Goal: Task Accomplishment & Management: Complete application form

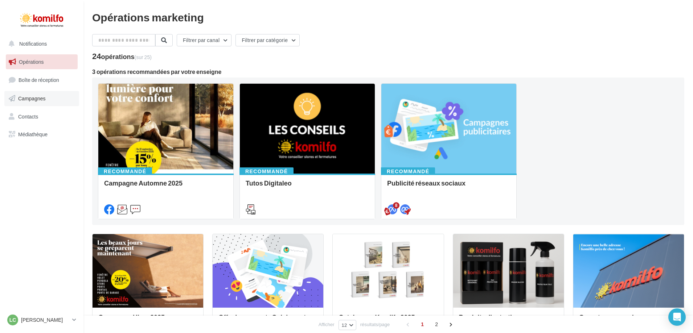
click at [41, 103] on link "Campagnes" at bounding box center [41, 98] width 75 height 15
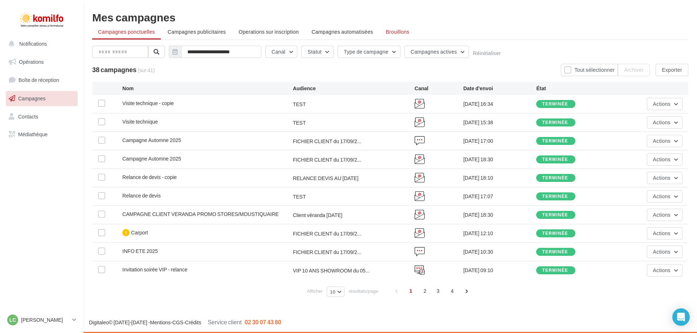
click at [397, 33] on span "Brouillons" at bounding box center [398, 32] width 24 height 6
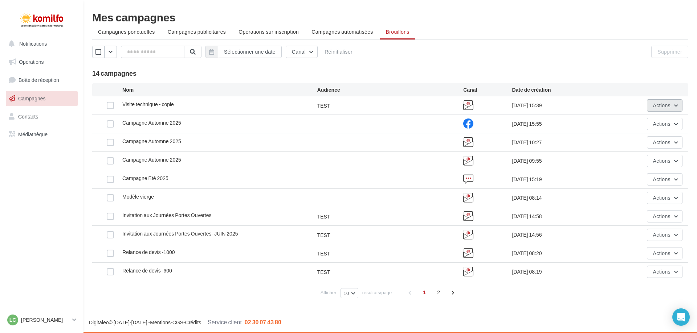
click at [662, 103] on span "Actions" at bounding box center [661, 105] width 17 height 6
click at [634, 121] on button "Editer" at bounding box center [646, 122] width 73 height 19
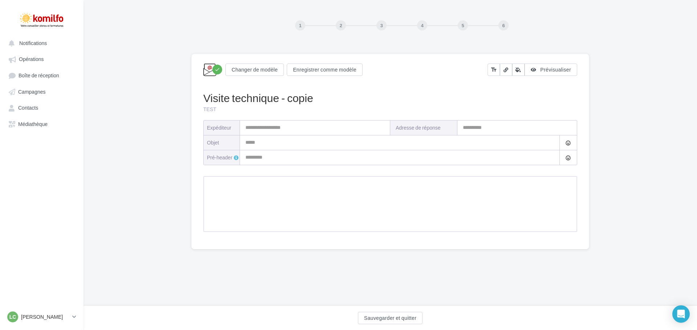
type input "**********"
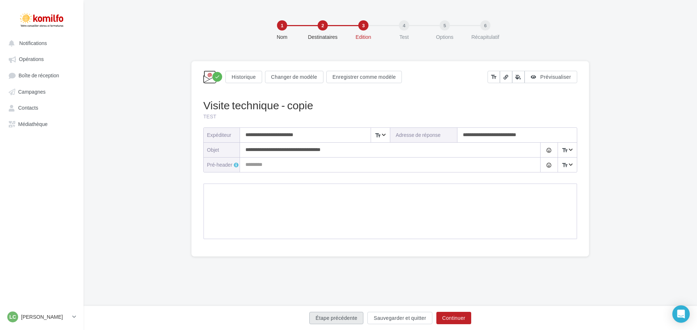
click at [345, 320] on button "Étape précédente" at bounding box center [336, 318] width 54 height 12
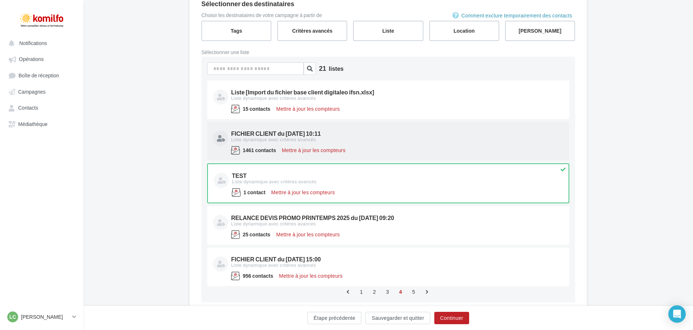
scroll to position [100, 0]
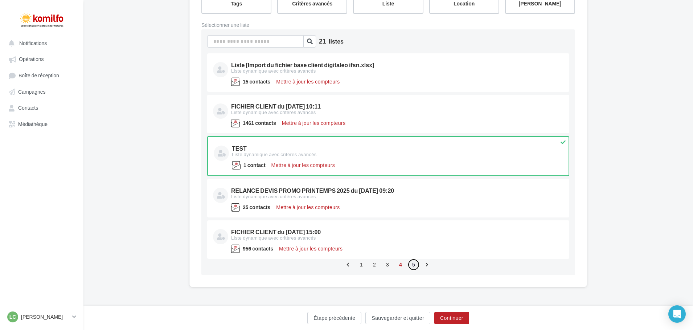
click at [413, 267] on link "5" at bounding box center [414, 265] width 12 height 12
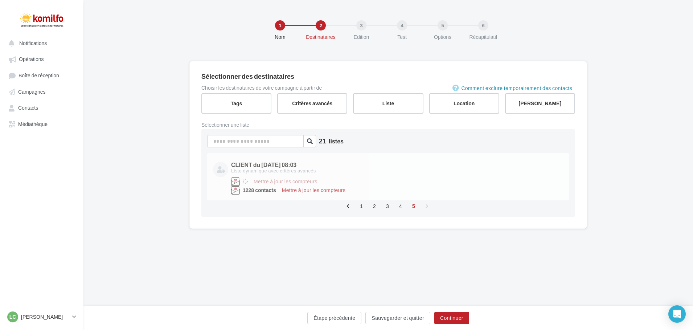
scroll to position [0, 0]
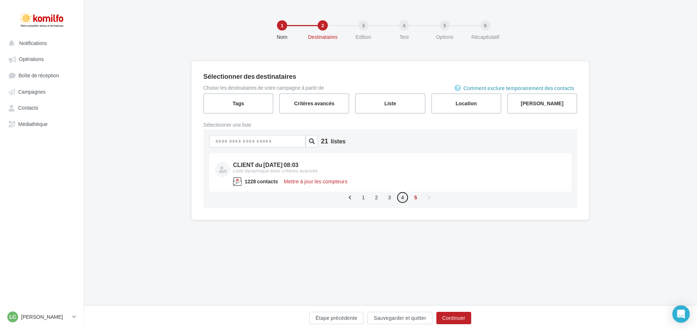
click at [402, 198] on link "4" at bounding box center [403, 198] width 12 height 12
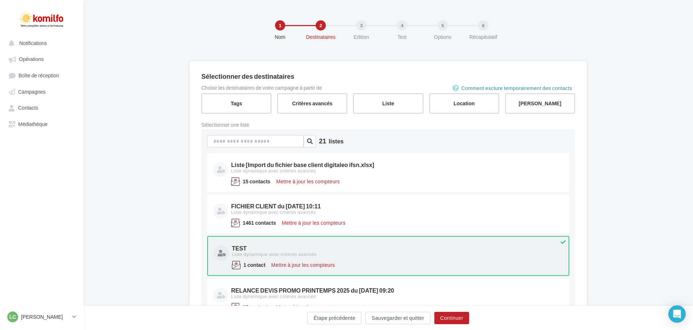
scroll to position [73, 0]
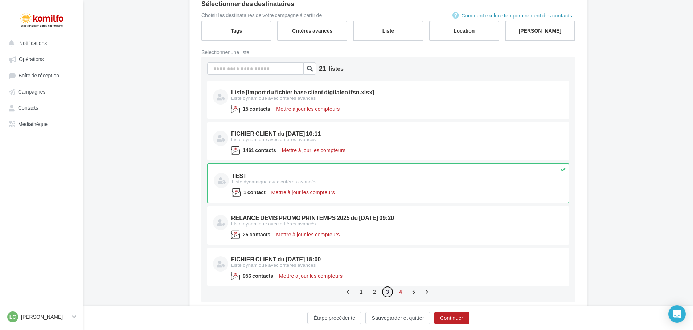
click at [386, 291] on link "3" at bounding box center [388, 292] width 12 height 12
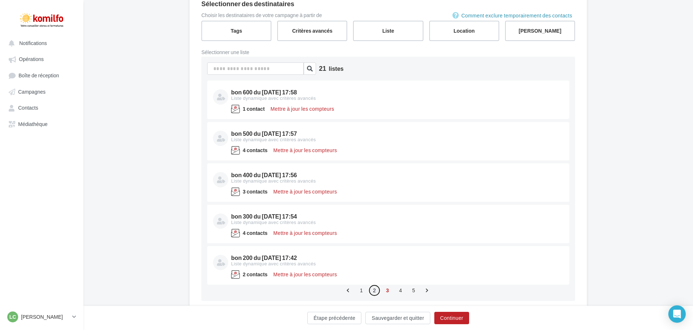
click at [374, 290] on link "2" at bounding box center [375, 290] width 12 height 12
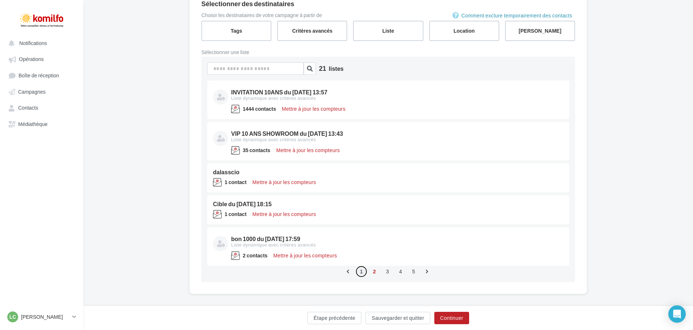
click at [360, 272] on link "1" at bounding box center [362, 272] width 12 height 12
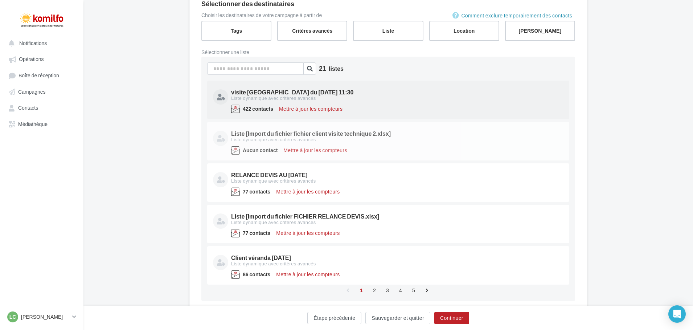
click at [310, 94] on div "visite technque du 06/10/2025 11:30" at bounding box center [396, 92] width 331 height 6
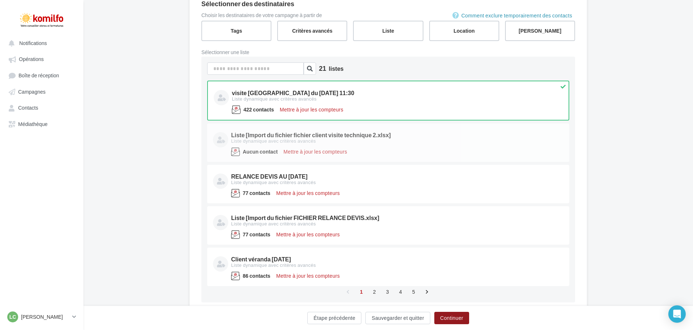
click at [458, 321] on button "Continuer" at bounding box center [451, 318] width 35 height 12
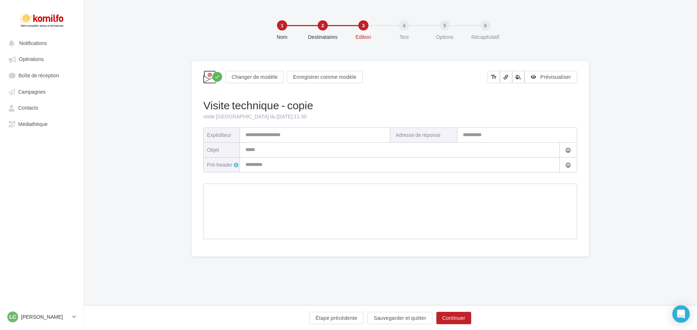
type input "**********"
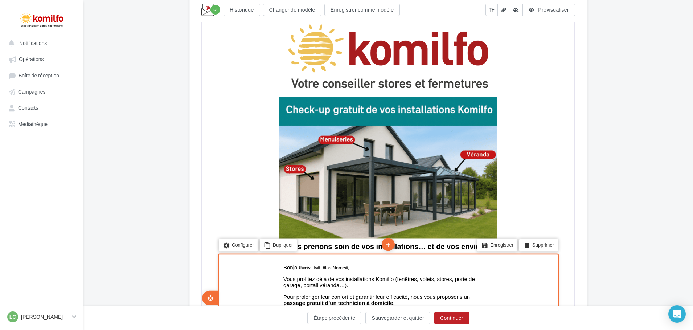
scroll to position [1, 0]
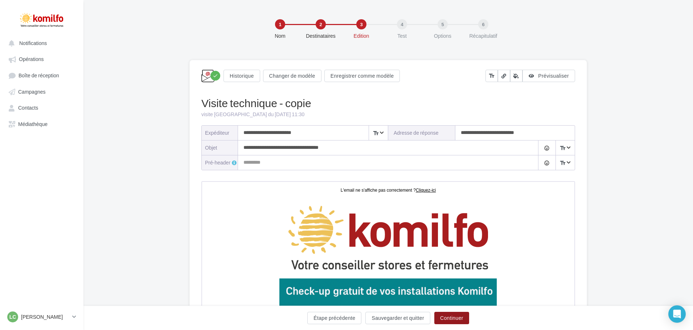
click at [459, 319] on button "Continuer" at bounding box center [451, 318] width 35 height 12
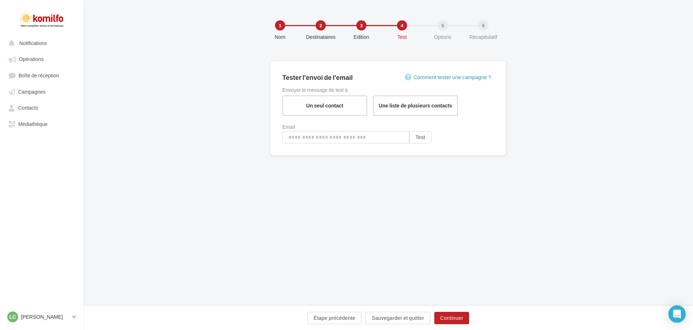
type input "**********"
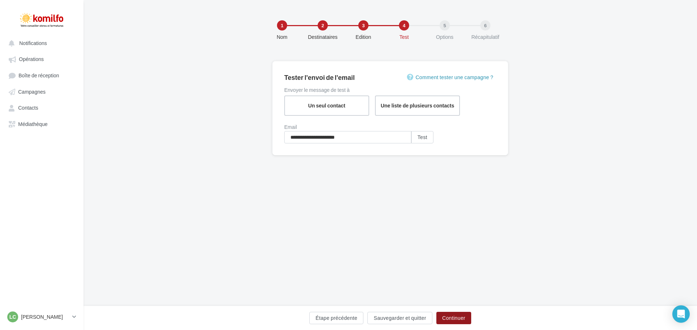
click at [470, 319] on button "Continuer" at bounding box center [453, 318] width 35 height 12
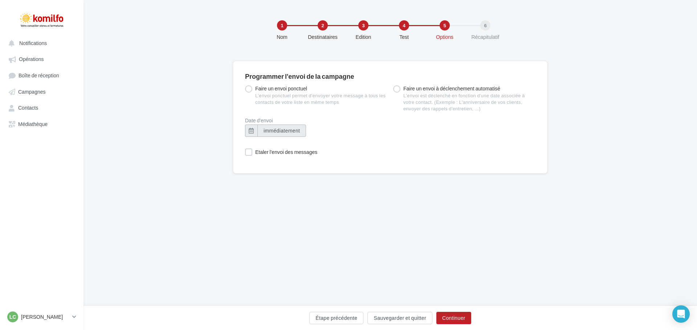
click at [267, 131] on span "immédiatement" at bounding box center [281, 130] width 36 height 6
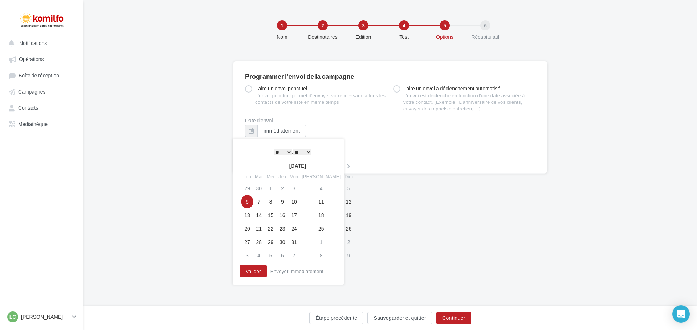
click at [287, 150] on select "* * * * * * * * * * ** ** ** ** ** ** ** ** ** ** ** ** ** **" at bounding box center [283, 152] width 18 height 6
click at [310, 152] on select "** ** ** ** ** **" at bounding box center [302, 152] width 18 height 6
click at [253, 274] on button "Valider" at bounding box center [253, 271] width 27 height 12
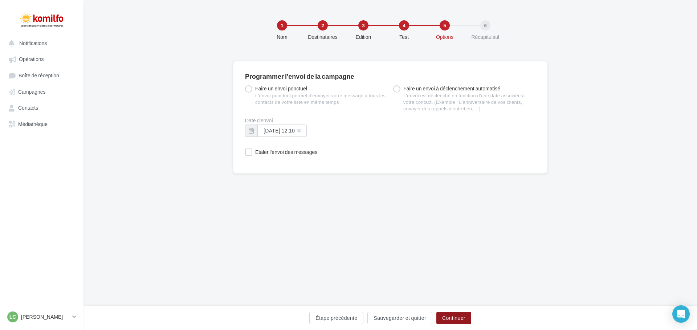
click at [453, 318] on button "Continuer" at bounding box center [453, 318] width 35 height 12
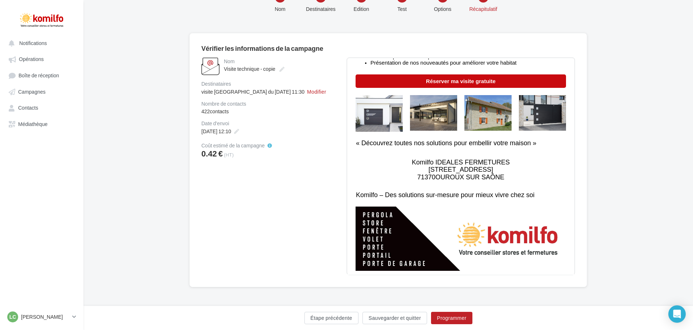
scroll to position [343, 0]
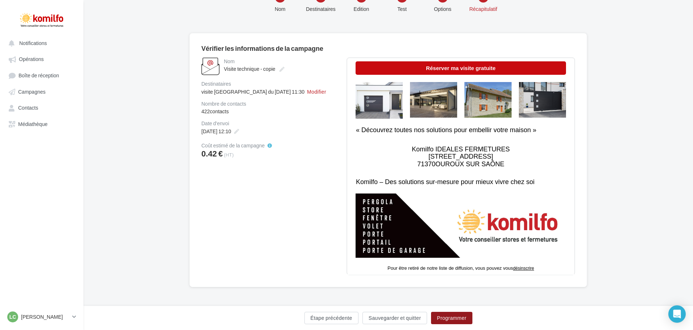
click at [457, 319] on button "Programmer" at bounding box center [451, 318] width 41 height 12
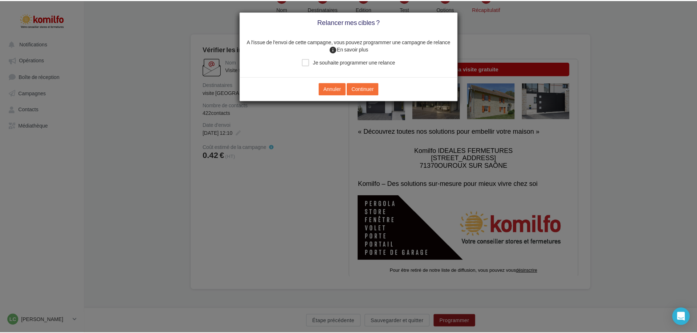
scroll to position [24, 0]
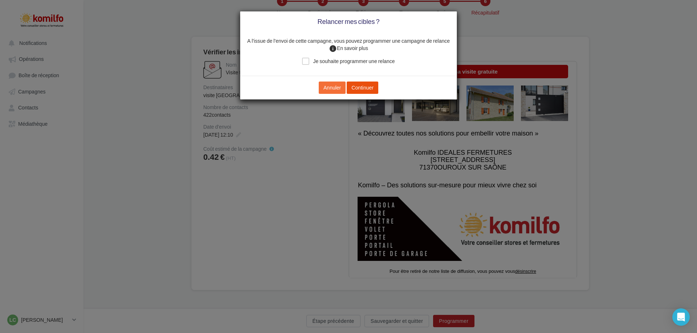
click at [369, 87] on button "Continuer" at bounding box center [363, 88] width 32 height 12
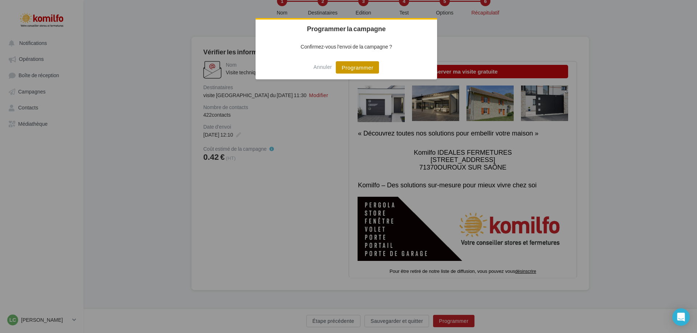
click at [357, 70] on button "Programmer" at bounding box center [357, 67] width 43 height 12
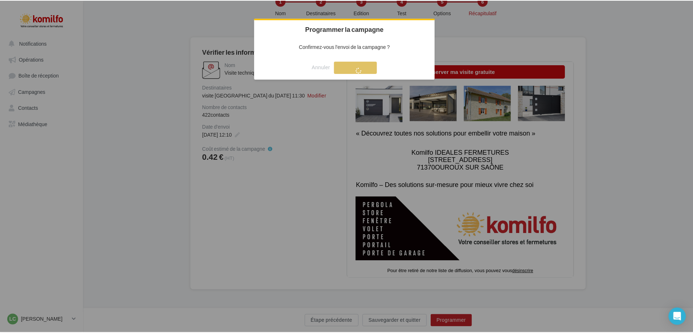
scroll to position [12, 0]
